Goal: Information Seeking & Learning: Learn about a topic

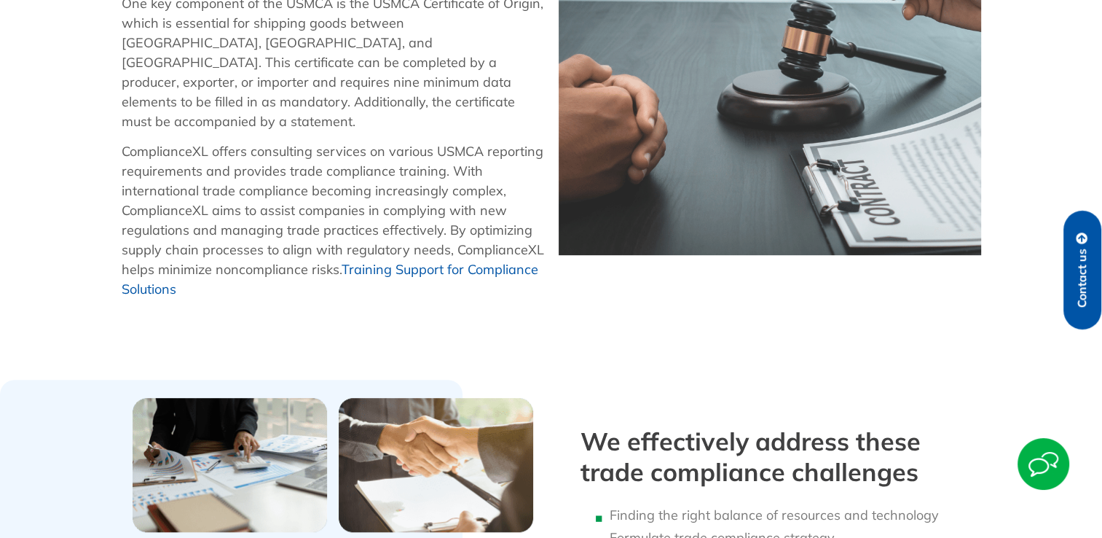
scroll to position [437, 0]
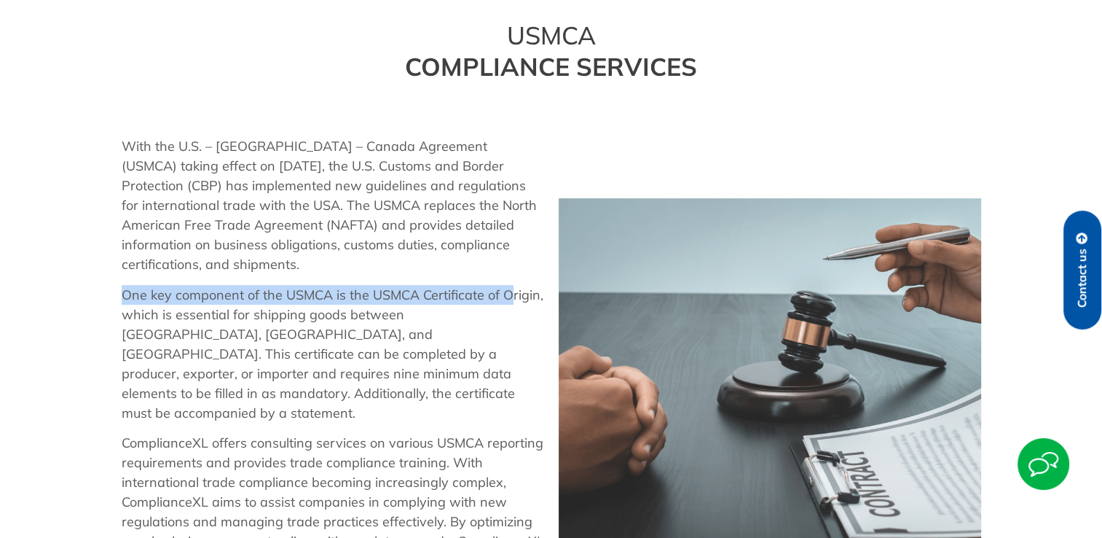
drag, startPoint x: 122, startPoint y: 272, endPoint x: 511, endPoint y: 273, distance: 388.2
click at [511, 285] on p "One key component of the USMCA is the USMCA Certificate of Origin, which is ess…" at bounding box center [333, 354] width 422 height 138
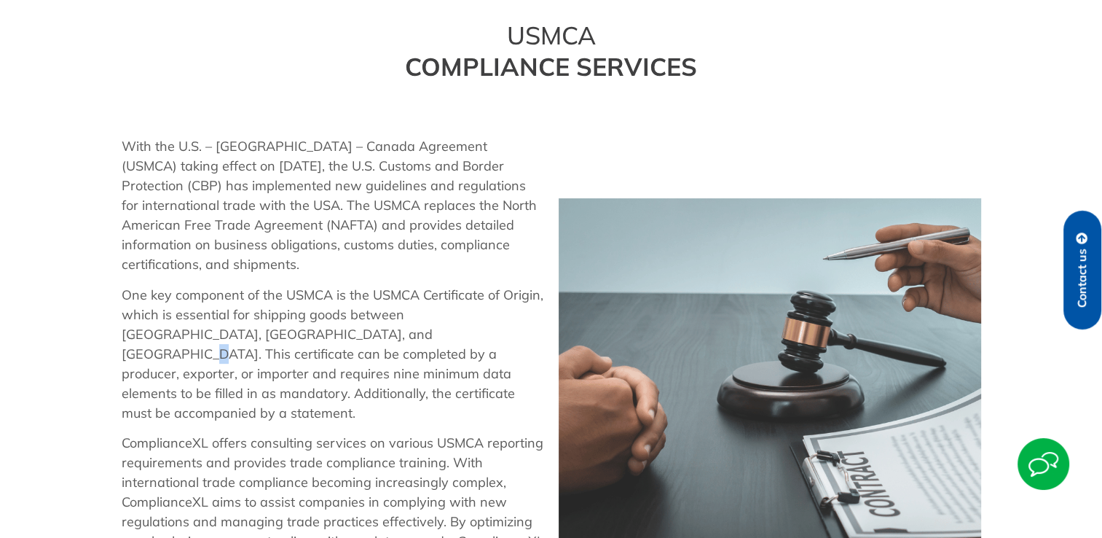
drag, startPoint x: 511, startPoint y: 273, endPoint x: 318, endPoint y: 322, distance: 199.1
click at [318, 322] on p "One key component of the USMCA is the USMCA Certificate of Origin, which is ess…" at bounding box center [333, 354] width 422 height 138
drag, startPoint x: 162, startPoint y: 296, endPoint x: 139, endPoint y: 294, distance: 23.4
click at [163, 298] on p "One key component of the USMCA is the USMCA Certificate of Origin, which is ess…" at bounding box center [333, 354] width 422 height 138
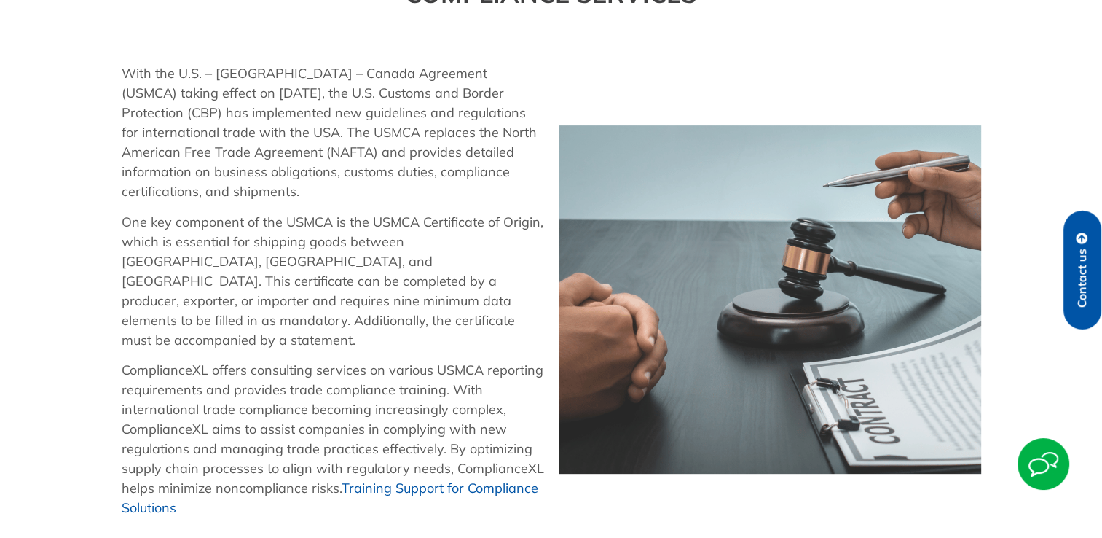
click at [240, 246] on p "One key component of the USMCA is the USMCA Certificate of Origin, which is ess…" at bounding box center [333, 281] width 422 height 138
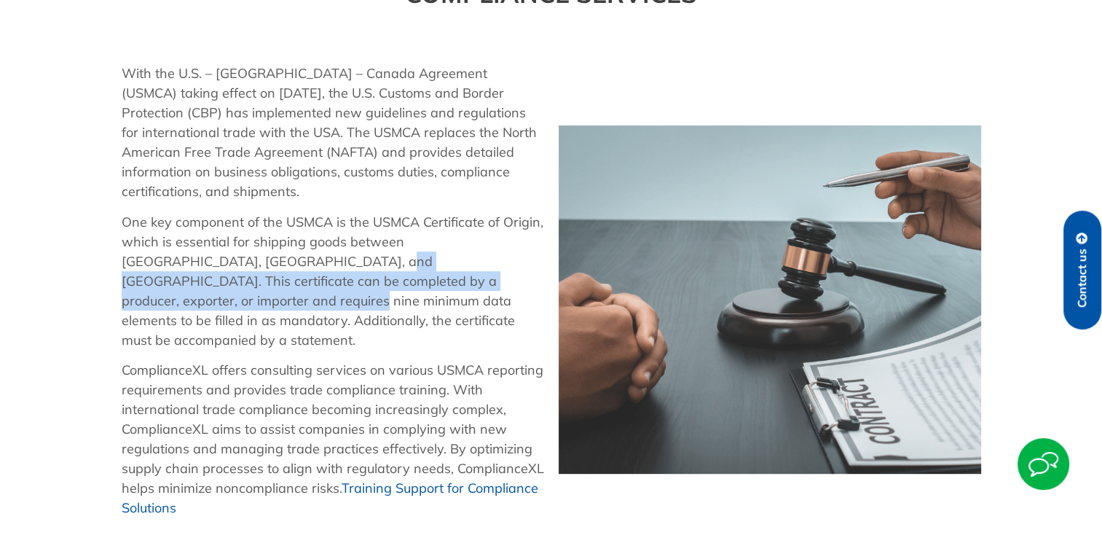
drag, startPoint x: 232, startPoint y: 241, endPoint x: 462, endPoint y: 257, distance: 230.7
click at [462, 257] on p "One key component of the USMCA is the USMCA Certificate of Origin, which is ess…" at bounding box center [333, 281] width 422 height 138
drag, startPoint x: 462, startPoint y: 257, endPoint x: 329, endPoint y: 251, distance: 132.7
click at [333, 252] on p "One key component of the USMCA is the USMCA Certificate of Origin, which is ess…" at bounding box center [333, 281] width 422 height 138
click at [296, 261] on p "One key component of the USMCA is the USMCA Certificate of Origin, which is ess…" at bounding box center [333, 281] width 422 height 138
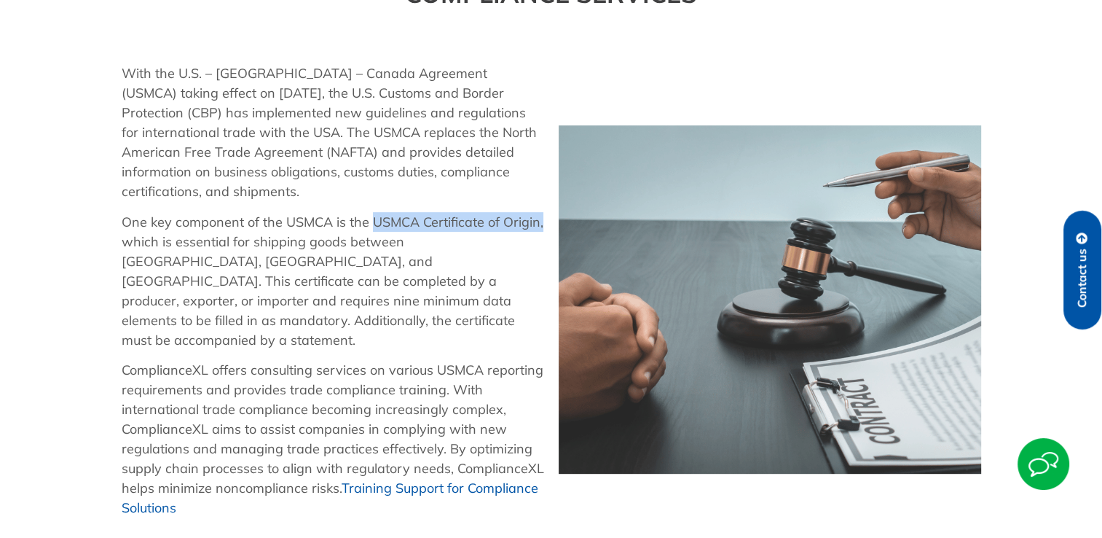
drag, startPoint x: 369, startPoint y: 202, endPoint x: 544, endPoint y: 206, distance: 175.6
click at [544, 206] on div "With the U.S. – [GEOGRAPHIC_DATA] – Canada Agreement (USMCA) taking effect on […" at bounding box center [332, 299] width 437 height 486
copy p "USMCA Certificate of Origin,"
click at [304, 306] on p "One key component of the USMCA is the USMCA Certificate of Origin, which is ess…" at bounding box center [333, 281] width 422 height 138
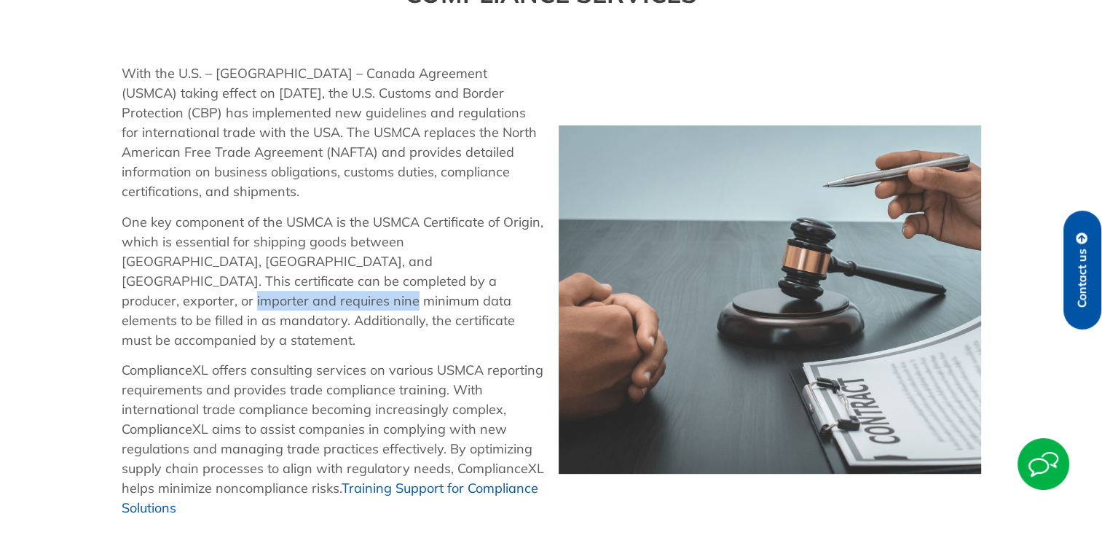
drag, startPoint x: 327, startPoint y: 260, endPoint x: 503, endPoint y: 255, distance: 175.6
click at [503, 255] on p "One key component of the USMCA is the USMCA Certificate of Origin, which is ess…" at bounding box center [333, 281] width 422 height 138
copy p "nine minimum data elements"
click at [469, 118] on p "With the U.S. – [GEOGRAPHIC_DATA] – Canada Agreement (USMCA) taking effect on […" at bounding box center [333, 132] width 422 height 138
click at [259, 172] on p "With the U.S. – [GEOGRAPHIC_DATA] – Canada Agreement (USMCA) taking effect on […" at bounding box center [333, 132] width 422 height 138
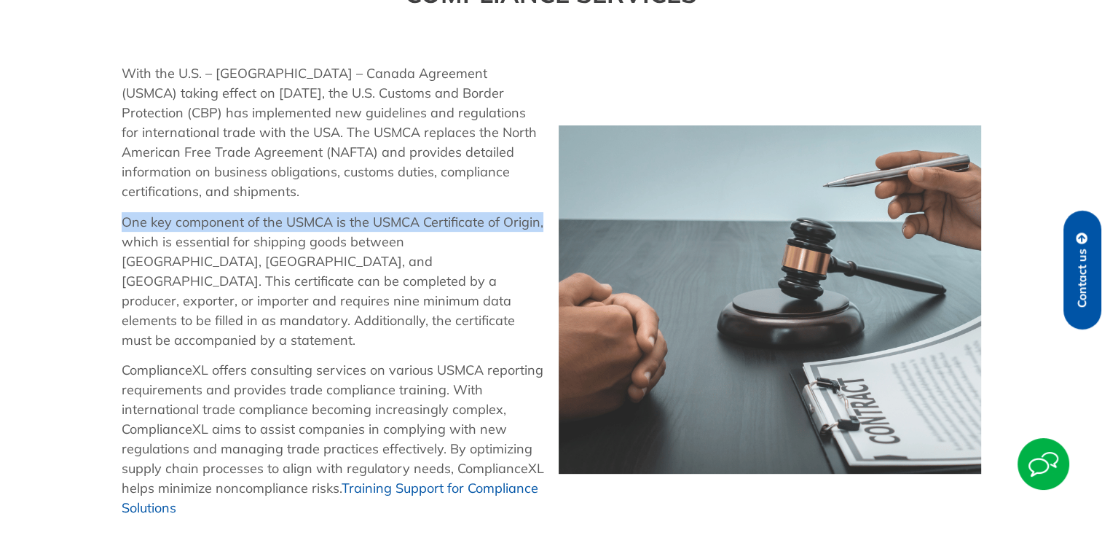
drag, startPoint x: 126, startPoint y: 202, endPoint x: 546, endPoint y: 199, distance: 419.6
click at [546, 199] on div "With the U.S. – [GEOGRAPHIC_DATA] – Canada Agreement (USMCA) taking effect on […" at bounding box center [332, 299] width 437 height 486
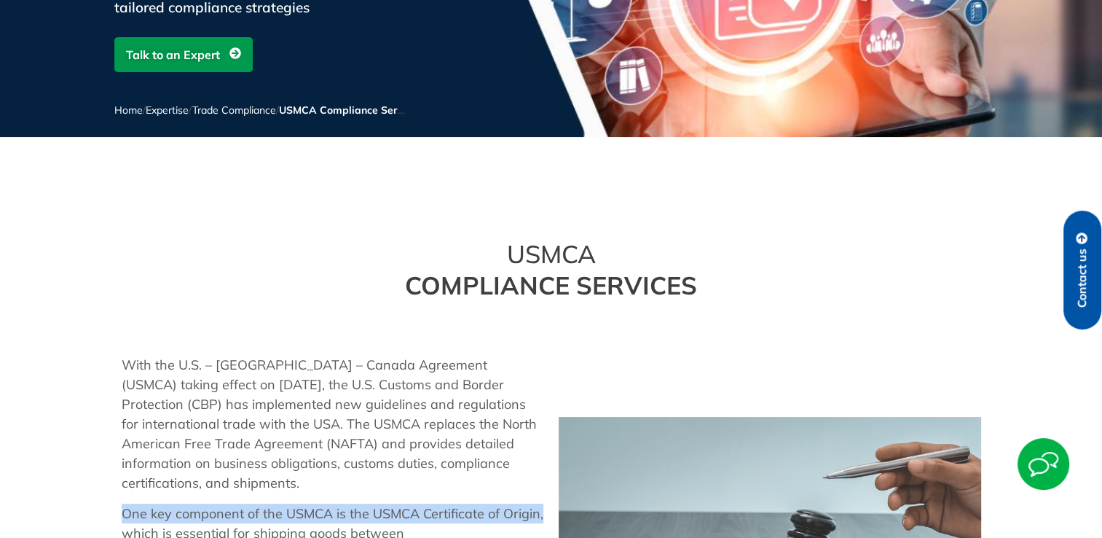
scroll to position [364, 0]
